Goal: Task Accomplishment & Management: Manage account settings

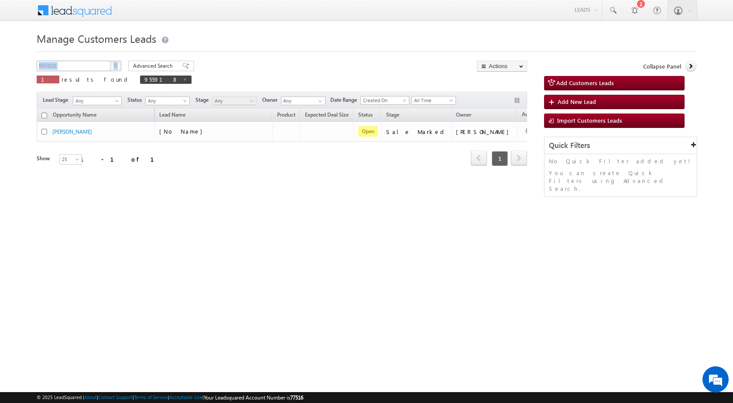
drag, startPoint x: 79, startPoint y: 59, endPoint x: 53, endPoint y: 63, distance: 26.0
click at [27, 59] on body "Menu [PERSON_NAME] sitar a7@ks erve." at bounding box center [366, 123] width 733 height 247
click at [52, 65] on input "955918" at bounding box center [74, 66] width 75 height 10
paste input "7482"
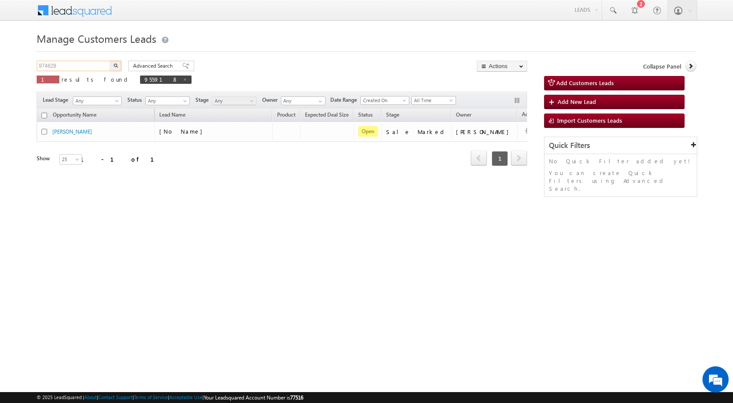
type input "974828"
click at [118, 68] on button "button" at bounding box center [115, 66] width 11 height 10
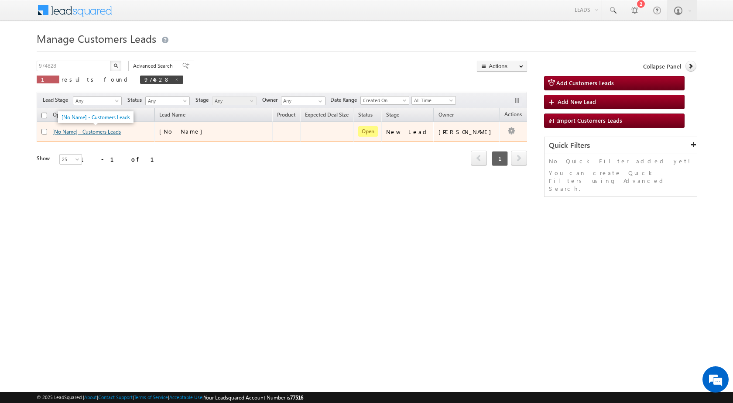
click at [108, 133] on link "[No Name] - Customers Leads" at bounding box center [86, 131] width 69 height 7
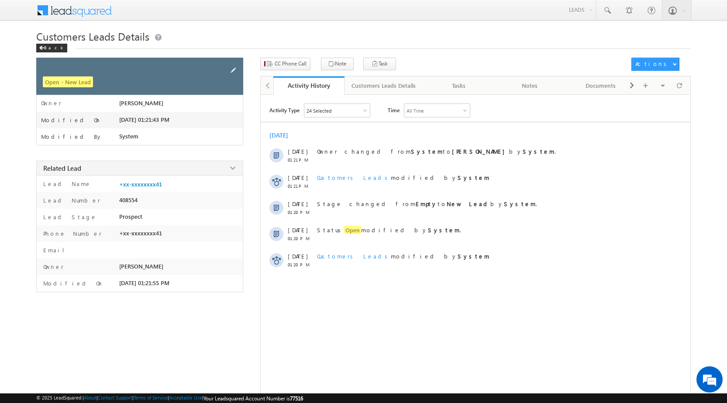
click at [237, 72] on span at bounding box center [233, 70] width 10 height 10
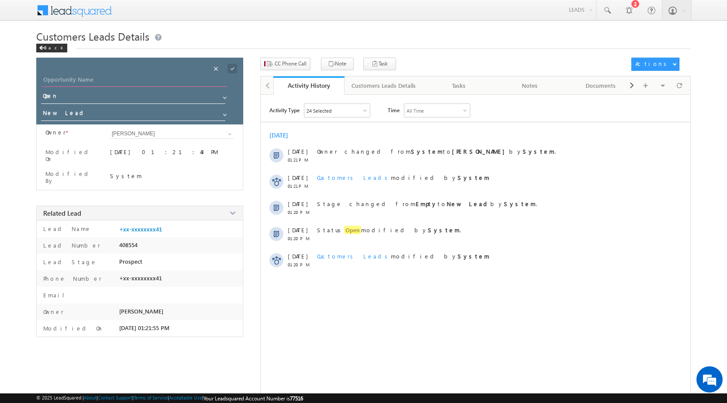
click at [157, 83] on input "Opportunity Name" at bounding box center [133, 81] width 185 height 12
paste input "[PERSON_NAME]"
type input "[PERSON_NAME]"
click at [231, 69] on span at bounding box center [232, 69] width 10 height 10
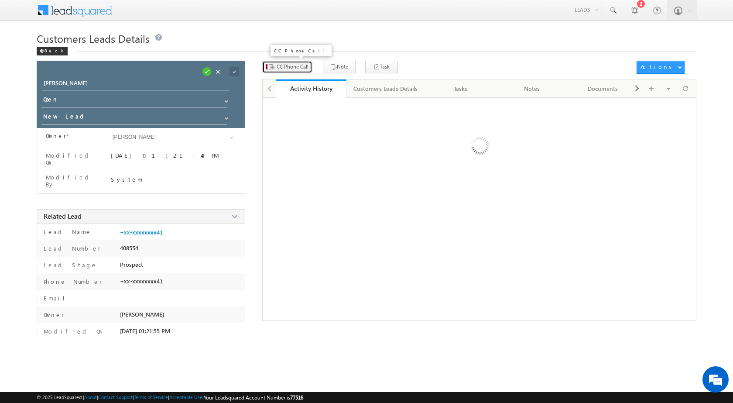
click at [287, 69] on button "CC Phone Call" at bounding box center [287, 67] width 50 height 13
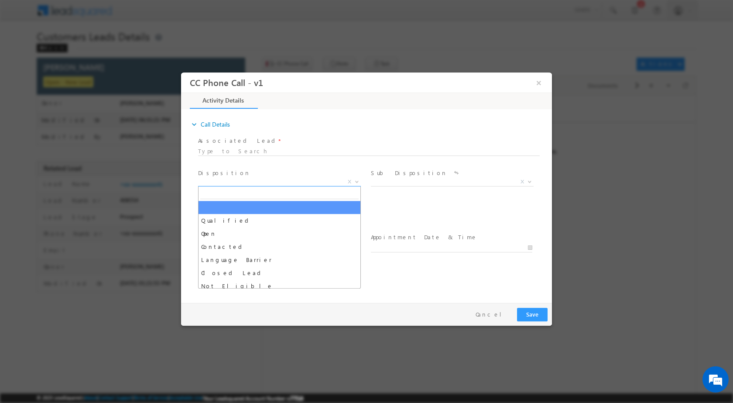
click at [355, 182] on span at bounding box center [356, 180] width 9 height 11
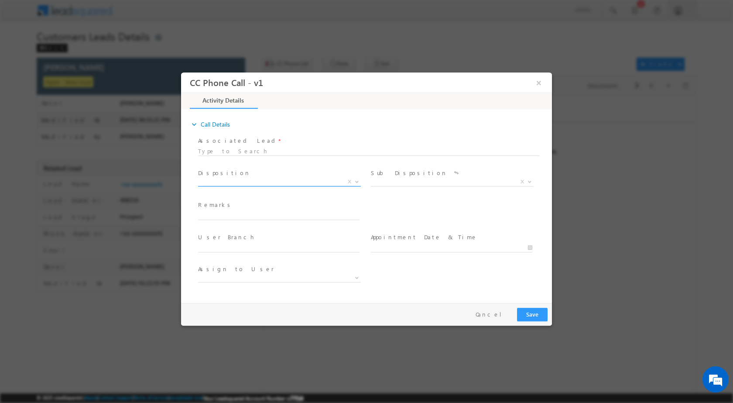
click at [359, 178] on span at bounding box center [356, 180] width 9 height 11
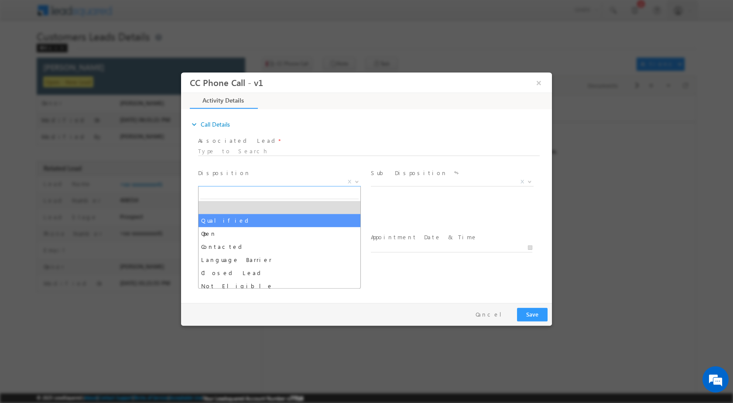
drag, startPoint x: 285, startPoint y: 223, endPoint x: 453, endPoint y: 205, distance: 168.1
select select "Qualified"
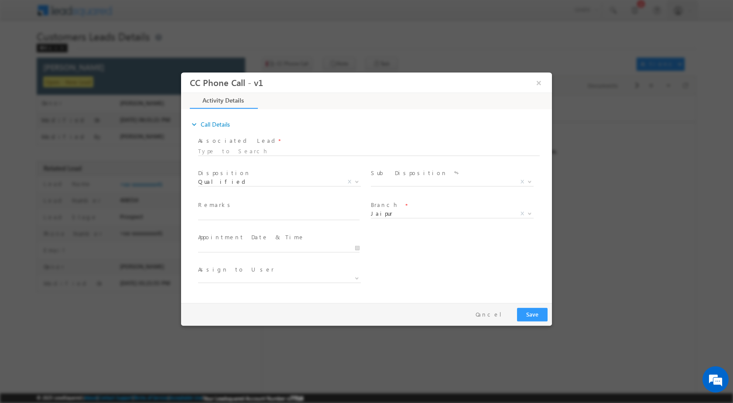
click at [524, 176] on span "Sub Disposition *" at bounding box center [451, 173] width 161 height 10
click at [532, 180] on b at bounding box center [529, 180] width 5 height 3
click at [530, 181] on b at bounding box center [529, 180] width 5 height 3
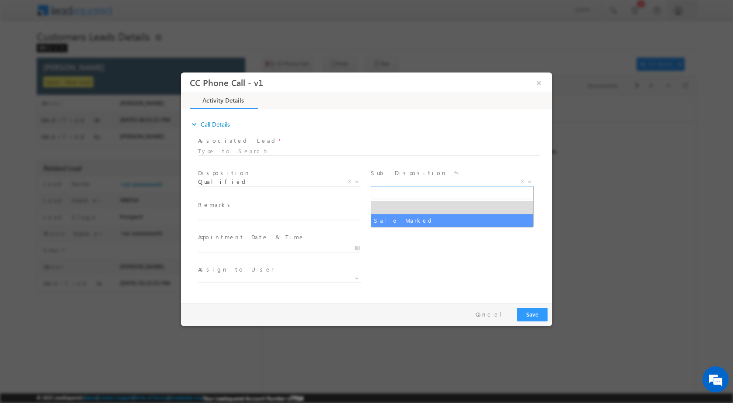
drag, startPoint x: 445, startPoint y: 219, endPoint x: 418, endPoint y: 223, distance: 27.4
select select "Sale Marked"
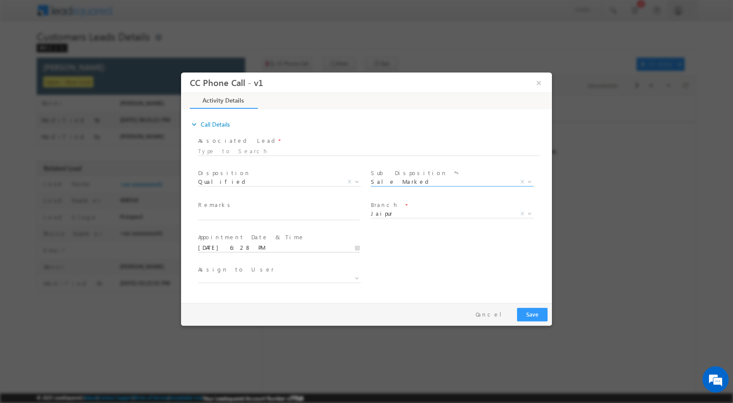
drag, startPoint x: 358, startPoint y: 249, endPoint x: 360, endPoint y: 237, distance: 12.8
click at [358, 249] on input "10/08/2025 6:28 PM" at bounding box center [278, 247] width 161 height 9
type input "10/11/2025 6:28 PM"
type input "11"
type input "10/11/2025 11:28 PM"
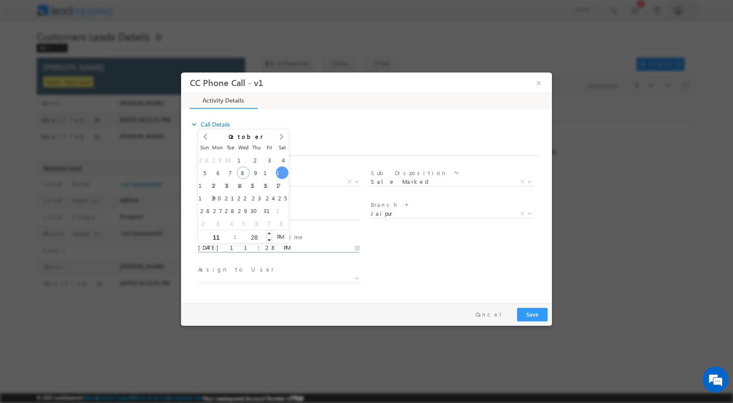
click at [252, 241] on div "28" at bounding box center [254, 236] width 36 height 13
click at [249, 233] on div "28" at bounding box center [254, 236] width 36 height 13
click at [255, 237] on input "28" at bounding box center [254, 237] width 36 height 6
type input "00"
type input "10/11/2025 11:00 AM"
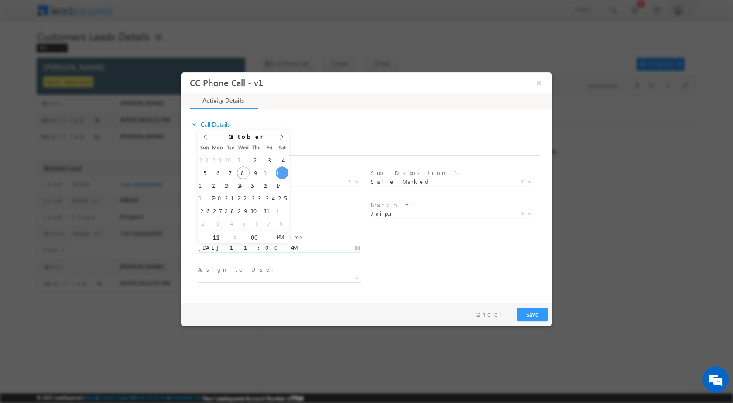
click at [285, 234] on span "PM" at bounding box center [280, 236] width 16 height 13
click at [405, 247] on div "User Branch * Appointment Date & Time * 10/11/2025 11:00 AM" at bounding box center [374, 246] width 356 height 32
click at [354, 279] on span at bounding box center [356, 277] width 9 height 11
type input "santosh.kanwer@sgrlimited.in"
click at [401, 271] on div "Assign to User *" at bounding box center [374, 279] width 356 height 32
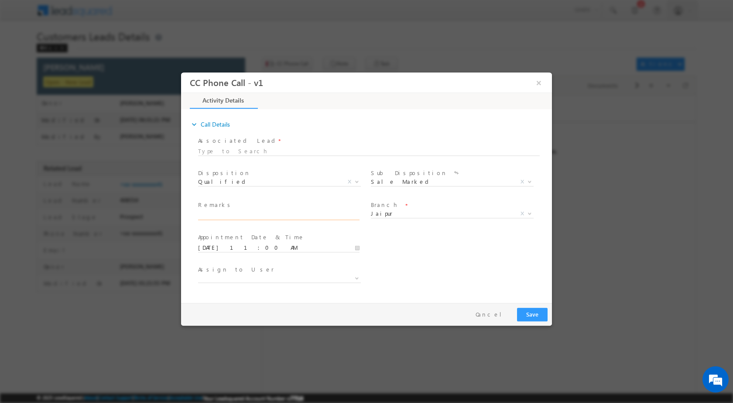
click at [216, 211] on input "text" at bounding box center [278, 215] width 161 height 9
paste input "08/10-Customer name is Dinesh Kumar Customer age is 42 yrs loan type is Plot Pu…"
type input "08/10-Customer name is Dinesh Kumar Customer age is 42 yrs loan type is Plot Pu…"
click at [543, 313] on button "Save" at bounding box center [532, 314] width 31 height 14
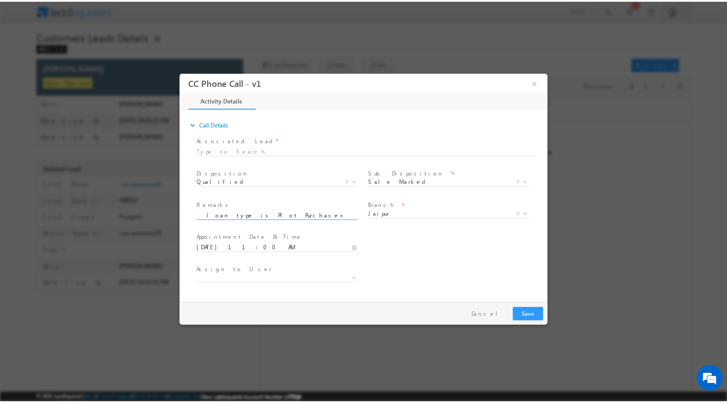
scroll to position [0, 0]
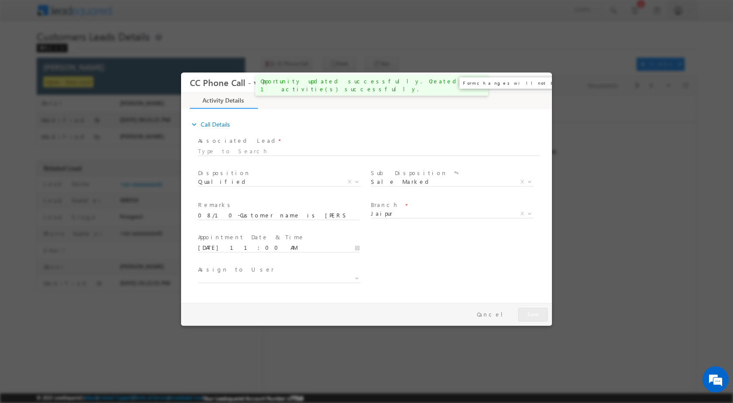
click at [539, 84] on button "×" at bounding box center [539, 82] width 15 height 16
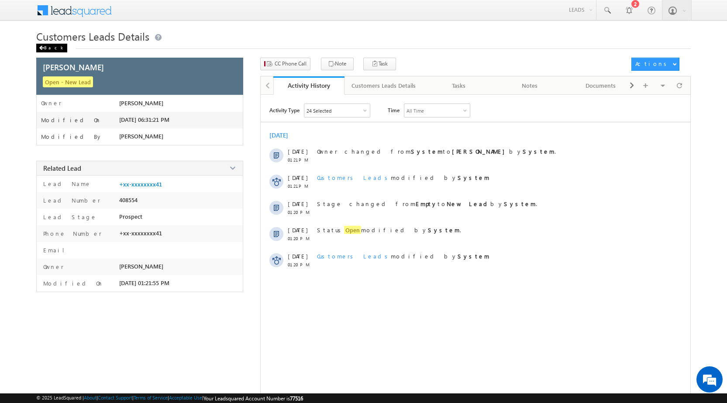
click at [48, 45] on div "Back" at bounding box center [51, 48] width 31 height 9
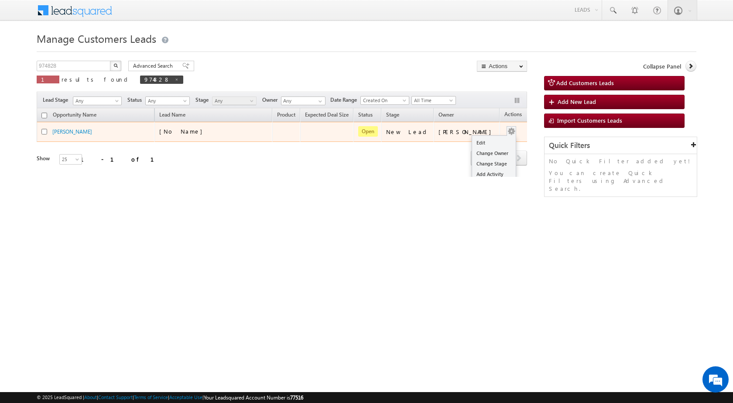
click at [507, 131] on button "button" at bounding box center [511, 131] width 9 height 9
click at [475, 140] on td "[PERSON_NAME]" at bounding box center [467, 132] width 66 height 20
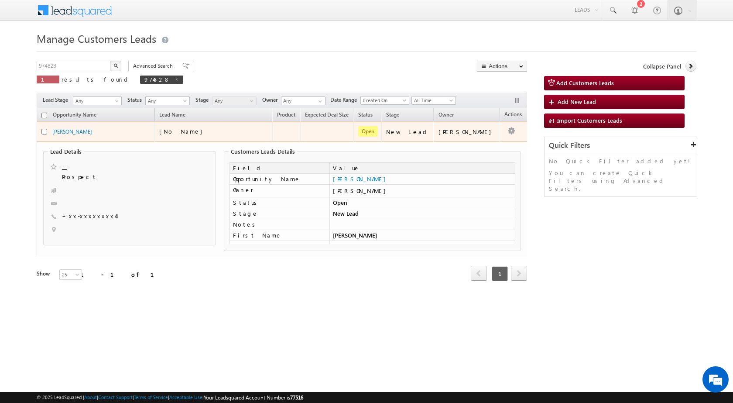
click at [500, 130] on td "Edit Change Owner Change Stage Add Activity Add Task Delete" at bounding box center [518, 132] width 36 height 20
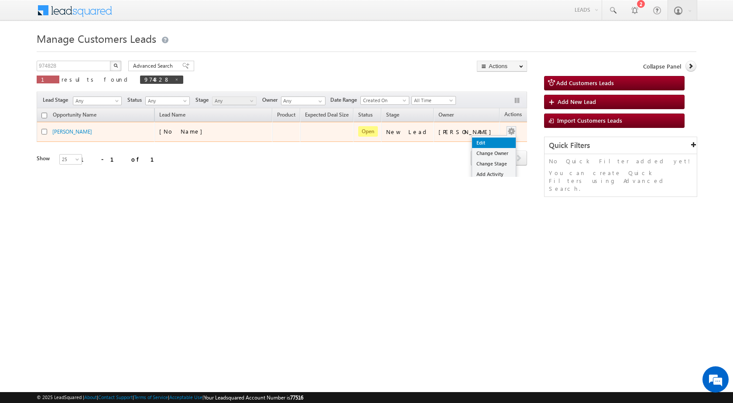
click at [485, 141] on link "Edit" at bounding box center [494, 142] width 44 height 10
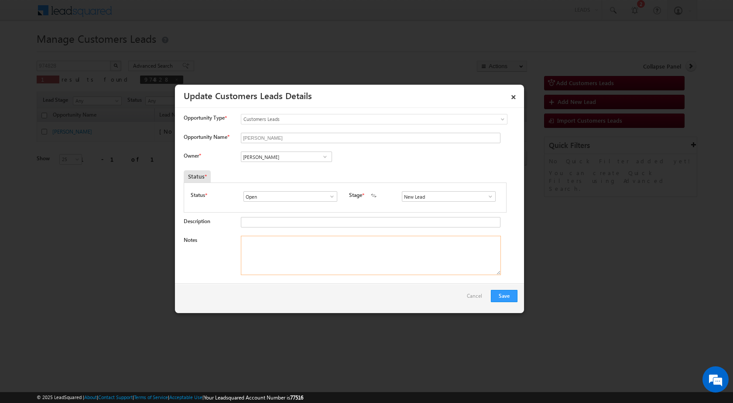
click at [347, 268] on textarea "Notes" at bounding box center [371, 255] width 260 height 39
paste textarea "08/10-Customer name is [PERSON_NAME] Customer age is [DEMOGRAPHIC_DATA] yrs loa…"
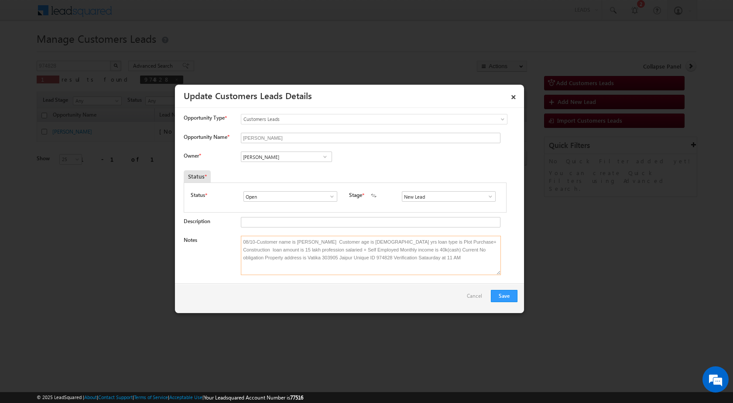
type textarea "08/10-Customer name is [PERSON_NAME] Customer age is [DEMOGRAPHIC_DATA] yrs loa…"
click at [324, 156] on span at bounding box center [325, 156] width 9 height 7
paste input "[EMAIL_ADDRESS][PERSON_NAME][DOMAIN_NAME]"
type input "santosh.kanwer@sgrlimite"
paste input "santosh.kanwer@sgrlimited.in"
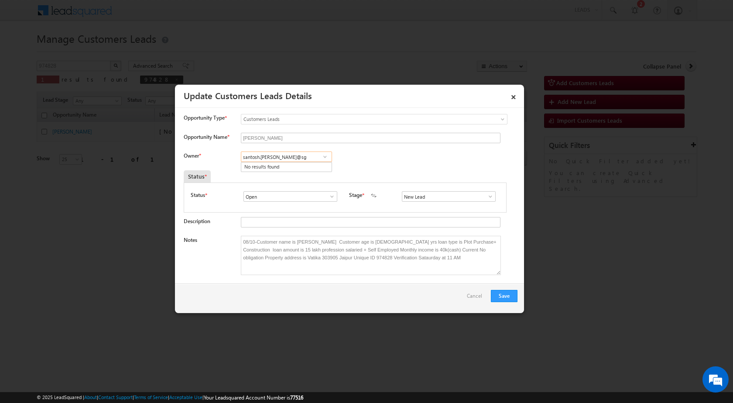
type input "santosh.kanwer@sg"
paste input "08/10-Call has Disconnected //"
type input "08/10-Call has Disconnected //"
drag, startPoint x: 317, startPoint y: 156, endPoint x: 196, endPoint y: 153, distance: 121.4
click at [198, 154] on div "Owner * 08/10-Call has Disconnected // No results found No results found" at bounding box center [351, 158] width 334 height 14
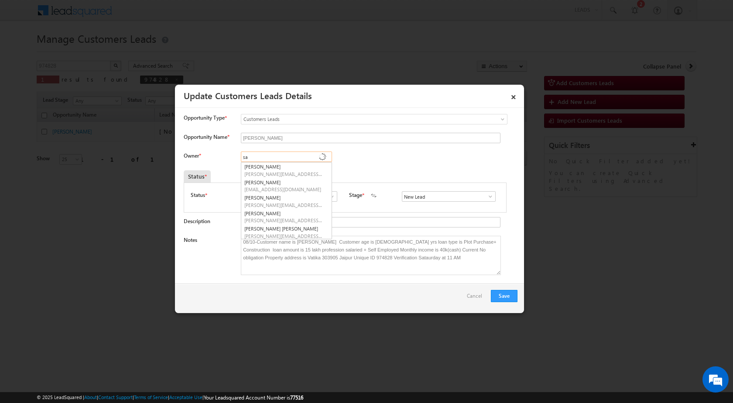
type input "s"
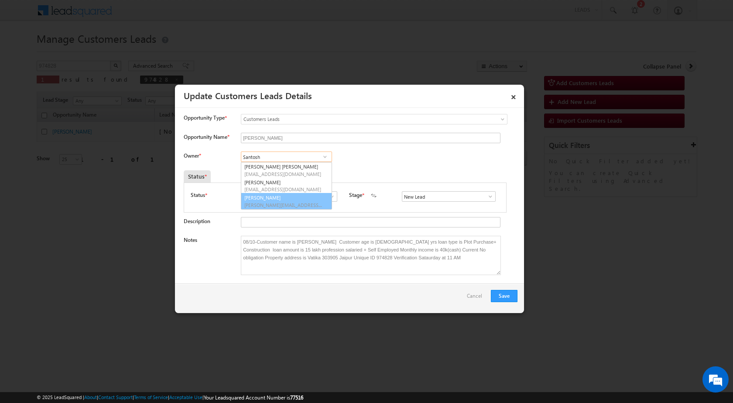
type input "Santosh"
type input "s"
type input "Santo"
type input "Santosh"
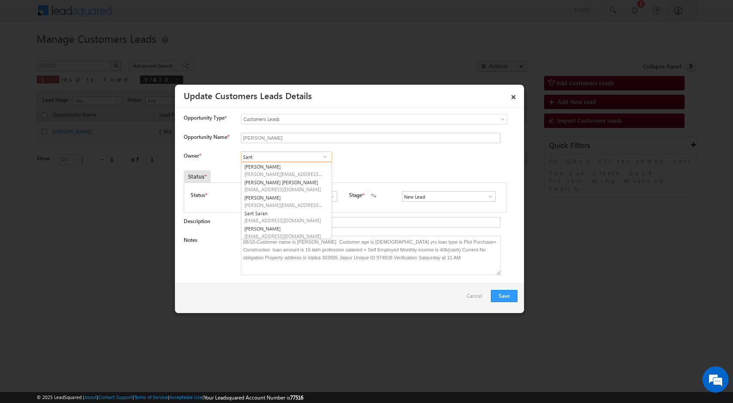
type input "Sant"
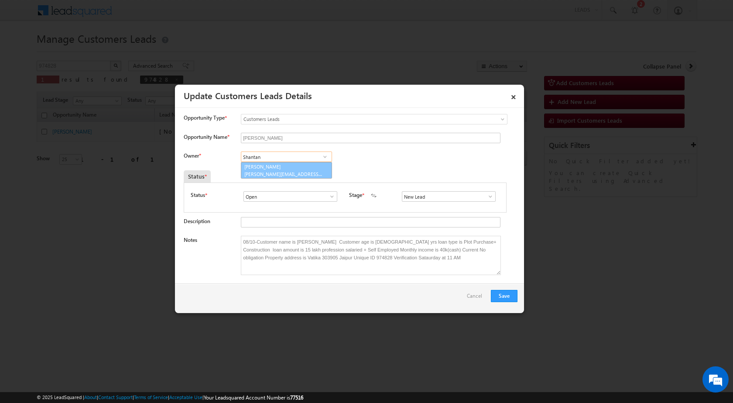
click at [263, 171] on span "shantanu.singh@sgrlimited.in" at bounding box center [283, 174] width 79 height 7
type input "Shantanu Singh"
click at [495, 297] on button "Save" at bounding box center [504, 296] width 27 height 12
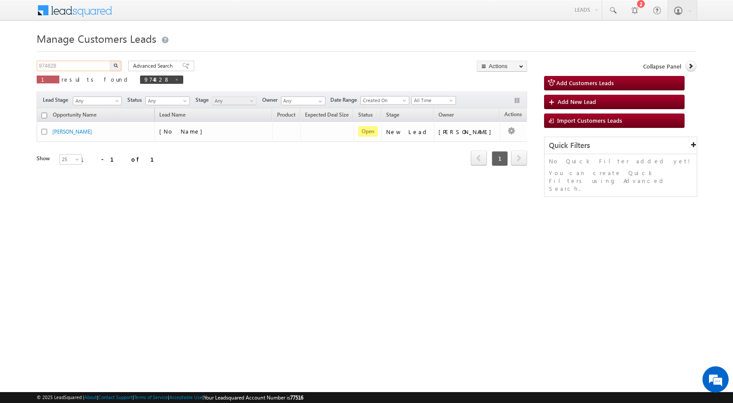
drag, startPoint x: 77, startPoint y: 69, endPoint x: 5, endPoint y: 68, distance: 72.5
click at [5, 68] on body "Menu Rubi Yadav sitar a7@ks erve." at bounding box center [366, 123] width 733 height 247
paste input "057"
type input "970578"
click at [118, 68] on button "button" at bounding box center [115, 66] width 11 height 10
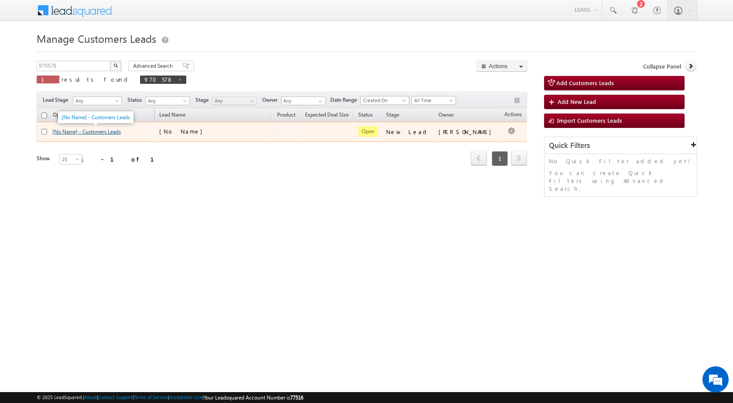
click at [96, 133] on link "[No Name] - Customers Leads" at bounding box center [86, 131] width 69 height 7
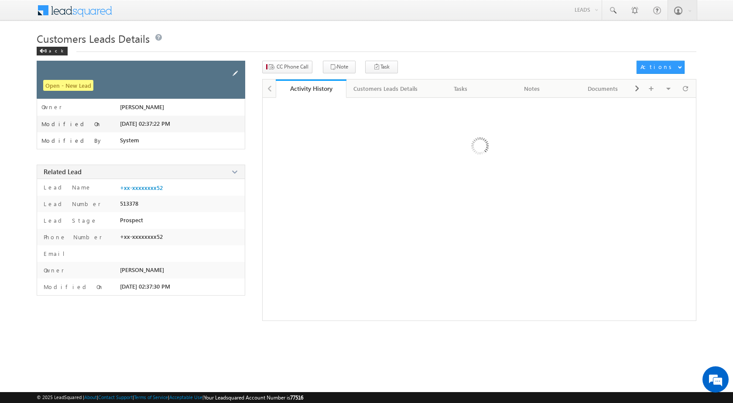
click at [234, 72] on span at bounding box center [235, 74] width 10 height 10
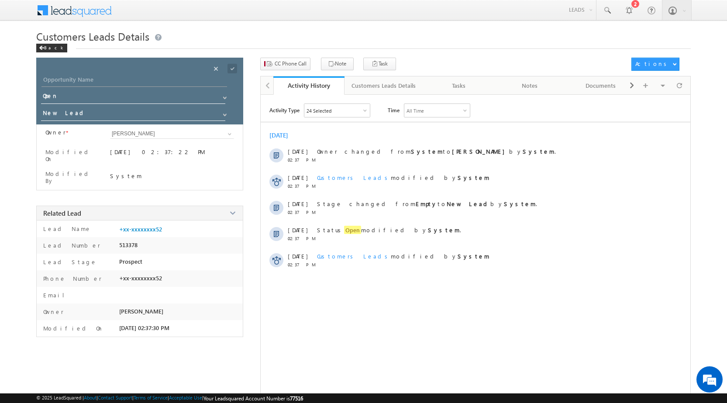
drag, startPoint x: 112, startPoint y: 73, endPoint x: 112, endPoint y: 82, distance: 8.7
click at [112, 82] on div "Opportunity Name * Opportunity Name * Status * Status * Open Won Lost *" at bounding box center [139, 91] width 207 height 67
click at [112, 82] on input "Opportunity Name" at bounding box center [133, 81] width 185 height 12
paste input "KUMAR DILIP"
type input "KUMAR DILIP"
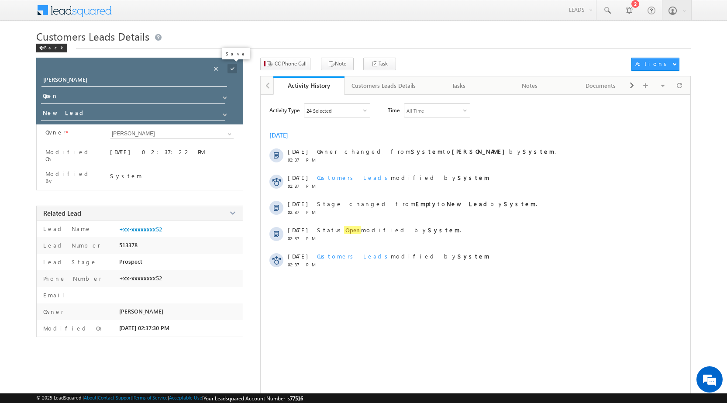
click at [230, 69] on span at bounding box center [232, 69] width 10 height 10
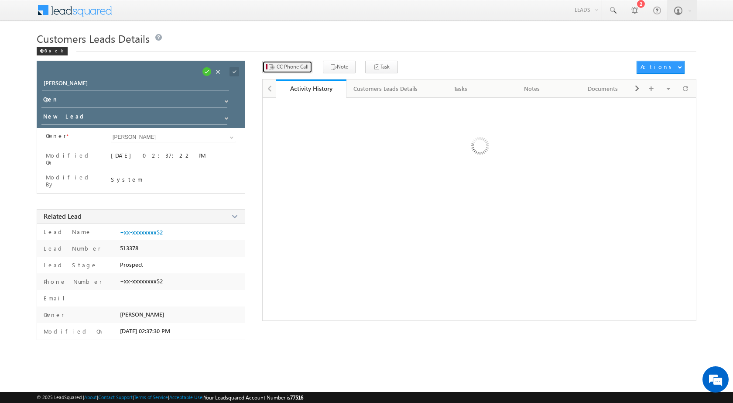
click at [286, 65] on span "CC Phone Call" at bounding box center [293, 67] width 32 height 8
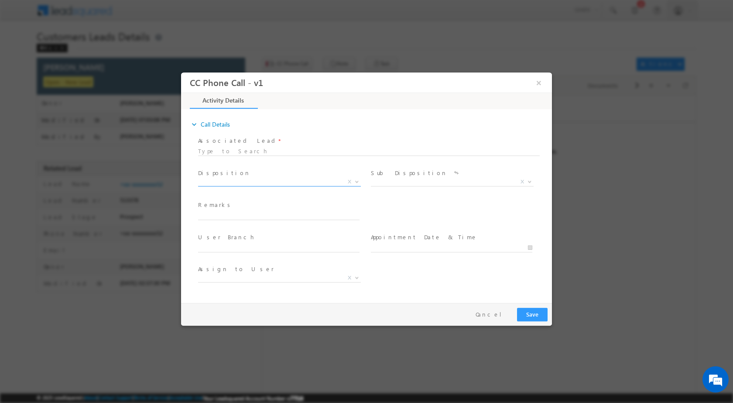
click at [350, 178] on span "X" at bounding box center [349, 181] width 3 height 8
click at [355, 182] on span at bounding box center [356, 180] width 9 height 11
click at [355, 180] on b at bounding box center [356, 180] width 5 height 3
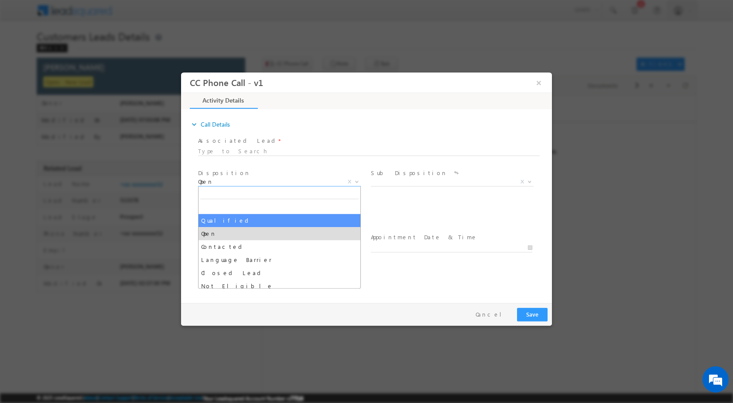
select select "Qualified"
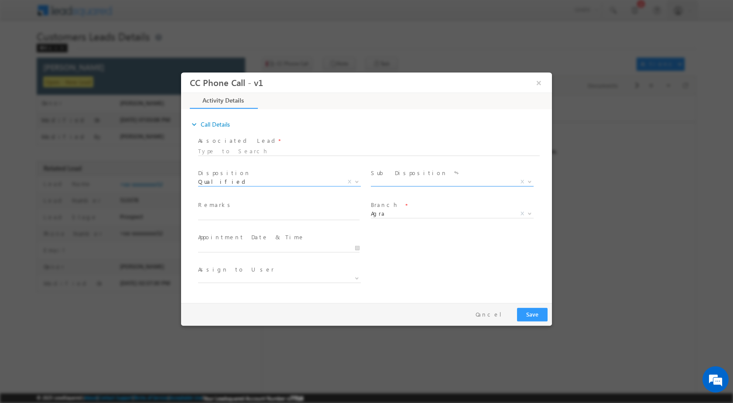
click at [527, 181] on span at bounding box center [529, 180] width 9 height 11
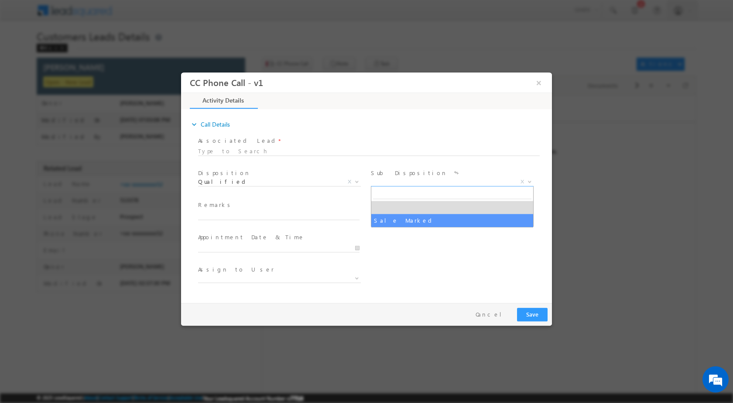
select select "Sale Marked"
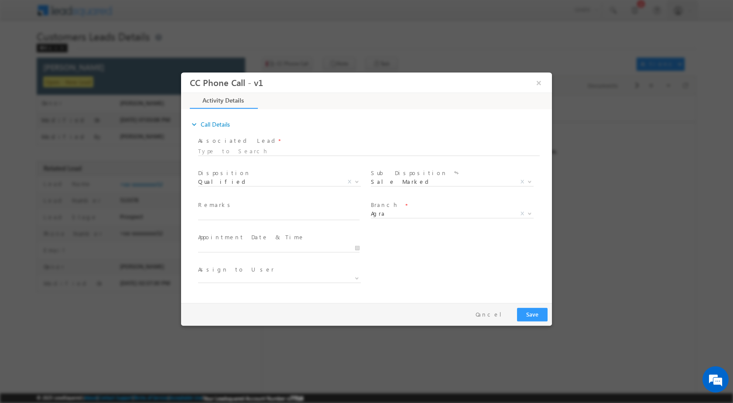
click at [364, 248] on div at bounding box center [282, 247] width 169 height 10
click at [357, 247] on input "10/08/2025 7:00 PM" at bounding box center [278, 247] width 161 height 9
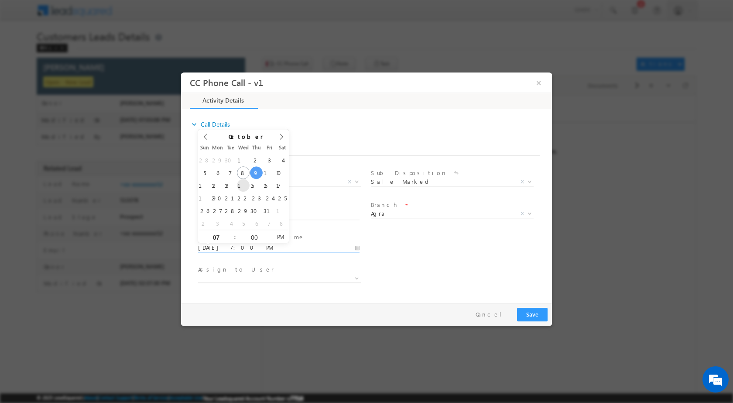
type input "10/15/2025 7:00 PM"
type input "12"
type input "10/15/2025 12:00 PM"
click at [398, 259] on div "User Branch * Appointment Date & Time * 10/15/2025 12:00 PM" at bounding box center [374, 246] width 356 height 32
click at [357, 278] on b at bounding box center [356, 277] width 5 height 3
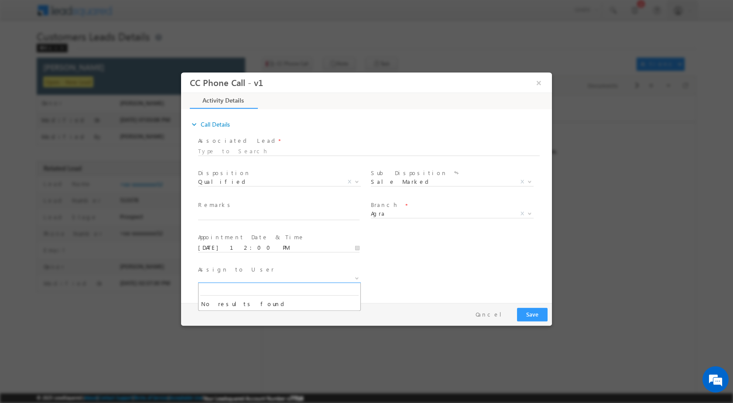
type input "[EMAIL_ADDRESS][PERSON_NAME][DOMAIN_NAME]"
click at [410, 289] on div "Assign to User *" at bounding box center [374, 279] width 356 height 32
click at [279, 211] on input "text" at bounding box center [278, 215] width 161 height 9
paste input "08/10-Customer name is KUMAR DILIP Customer age is 37 yrs Loan type is Home Pur…"
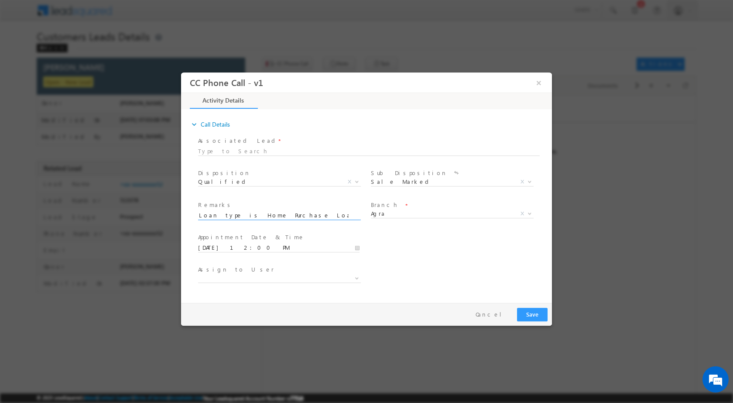
type input "08/10-Customer name is KUMAR DILIP Customer age is 37 yrs Loan type is Home Pur…"
click at [530, 311] on button "Save" at bounding box center [532, 314] width 31 height 14
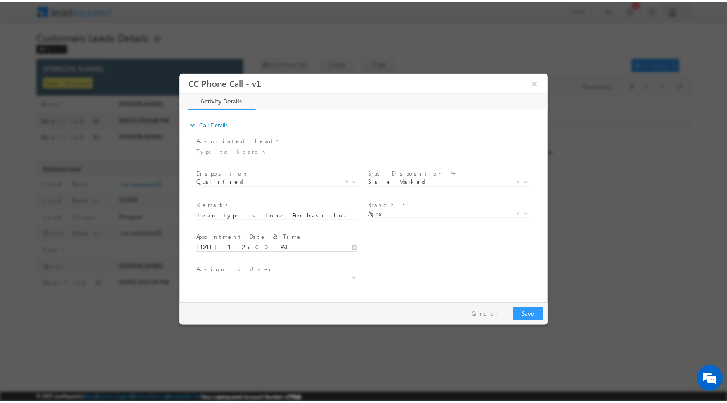
scroll to position [0, 0]
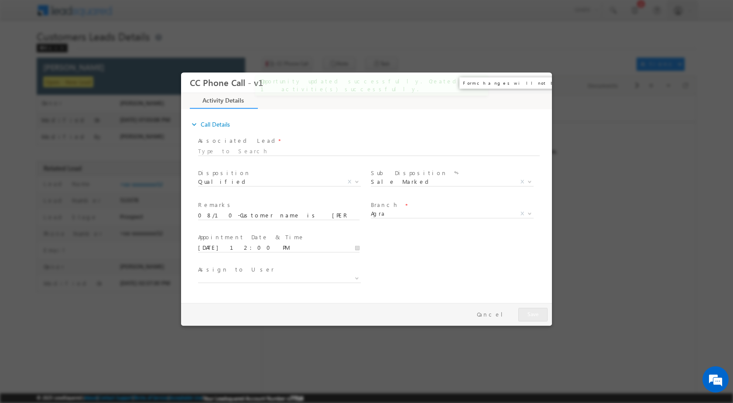
click at [534, 82] on button "×" at bounding box center [539, 82] width 15 height 16
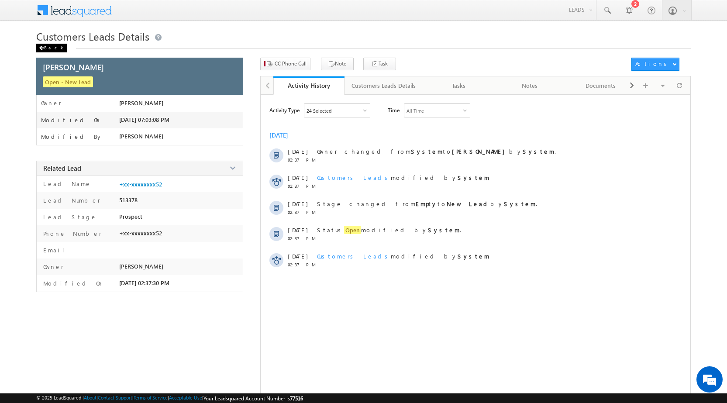
click at [41, 46] on span at bounding box center [41, 48] width 5 height 4
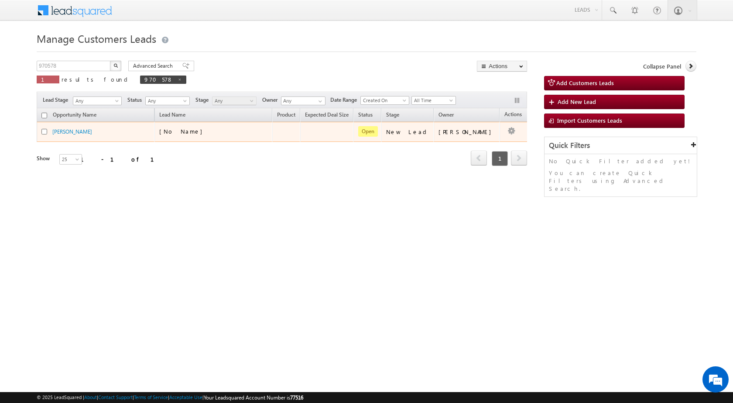
click at [507, 134] on button "button" at bounding box center [511, 131] width 9 height 9
click at [488, 139] on link "Edit" at bounding box center [494, 142] width 44 height 10
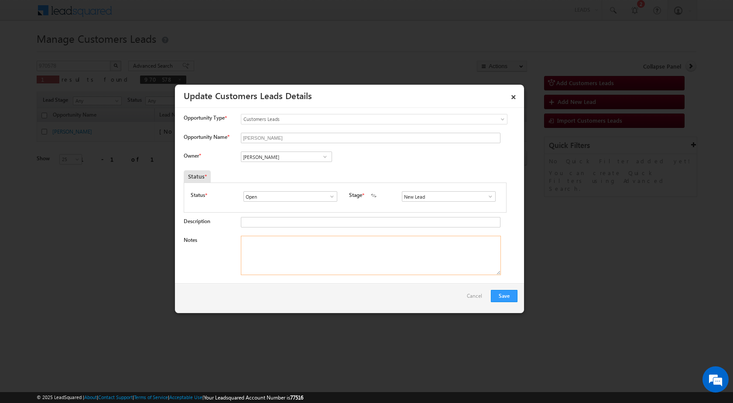
click at [321, 241] on textarea "Notes" at bounding box center [371, 255] width 260 height 39
paste textarea "08/10-Customer name is [PERSON_NAME] Customer age is [DEMOGRAPHIC_DATA] yrs Loa…"
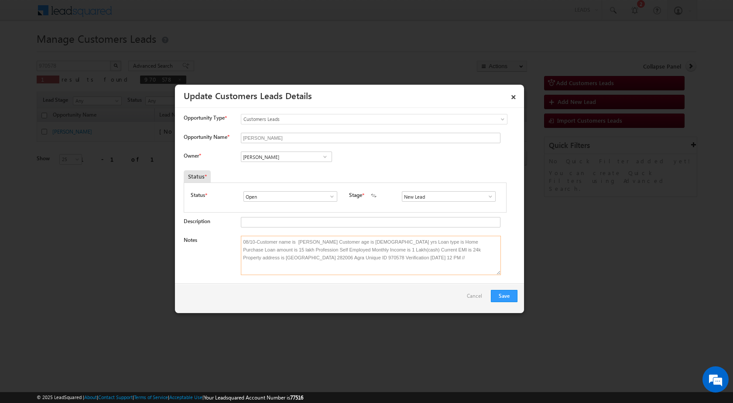
type textarea "08/10-Customer name is [PERSON_NAME] Customer age is [DEMOGRAPHIC_DATA] yrs Loa…"
click at [321, 154] on span at bounding box center [325, 156] width 9 height 7
paste input "[EMAIL_ADDRESS][PERSON_NAME][DOMAIN_NAME]"
click at [279, 172] on span "[EMAIL_ADDRESS][PERSON_NAME][DOMAIN_NAME]" at bounding box center [283, 174] width 79 height 7
type input "[PERSON_NAME]"
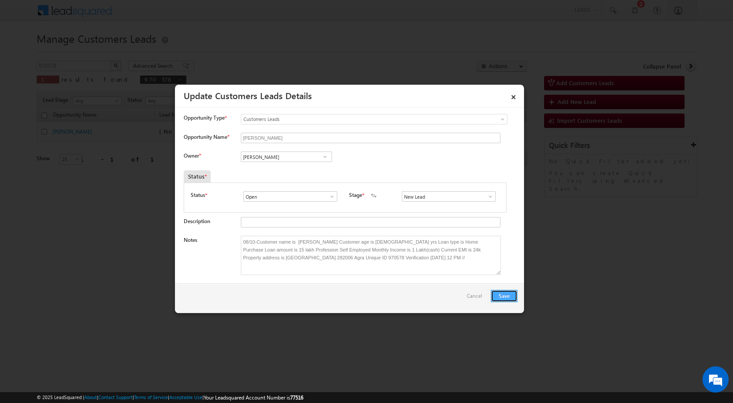
click at [499, 295] on button "Save" at bounding box center [504, 296] width 27 height 12
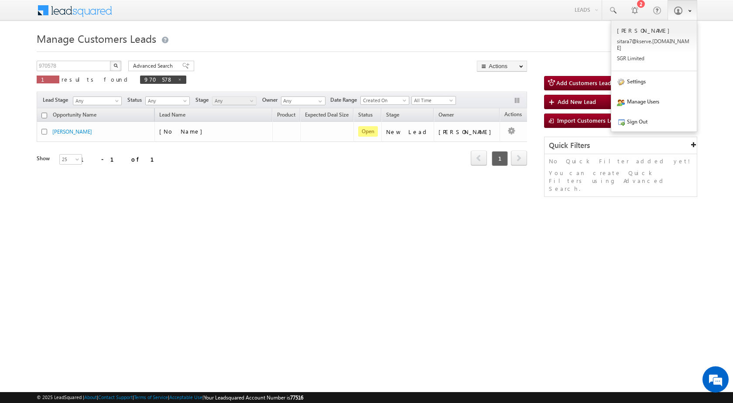
click at [680, 14] on span at bounding box center [678, 10] width 9 height 9
click at [644, 121] on link "Sign Out" at bounding box center [654, 121] width 86 height 20
